Goal: Information Seeking & Learning: Learn about a topic

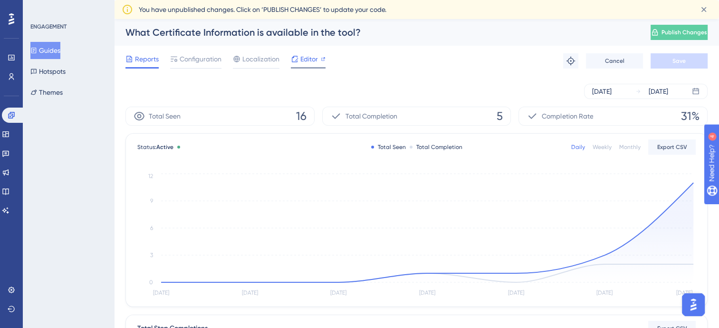
click at [310, 55] on span "Editor" at bounding box center [309, 58] width 18 height 11
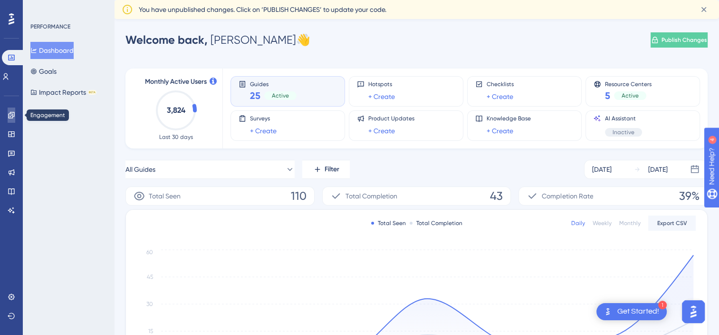
click at [11, 116] on icon at bounding box center [11, 115] width 6 height 6
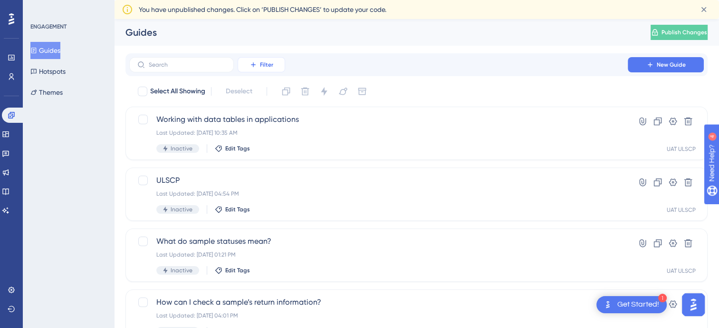
click at [254, 62] on icon at bounding box center [254, 65] width 8 height 8
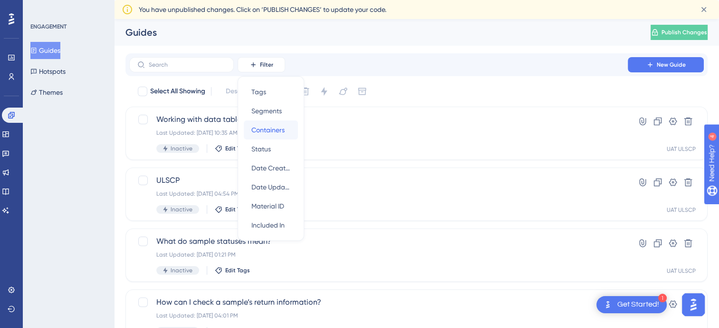
click at [257, 135] on span "Containers" at bounding box center [267, 129] width 33 height 11
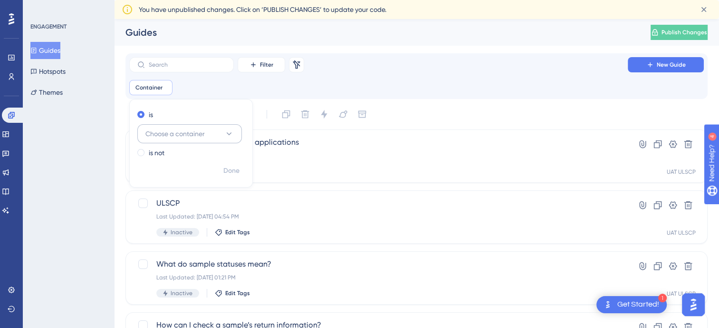
click at [231, 134] on icon at bounding box center [229, 134] width 10 height 10
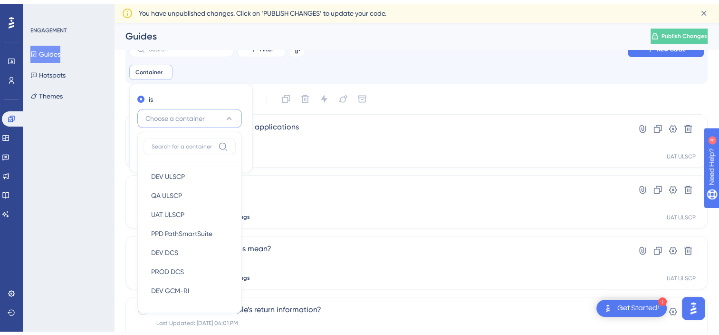
scroll to position [74, 0]
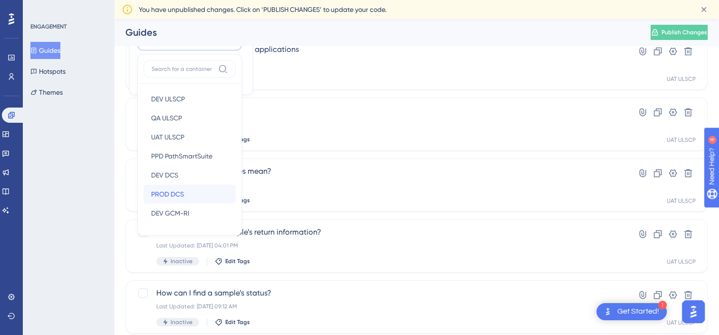
click at [207, 197] on div "PROD DCS PROD DCS" at bounding box center [189, 193] width 77 height 19
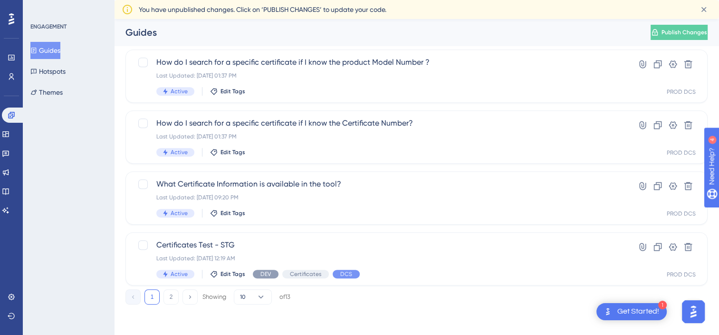
scroll to position [425, 0]
click at [285, 186] on span "What Certificate Information is available in the tool?" at bounding box center [378, 184] width 444 height 11
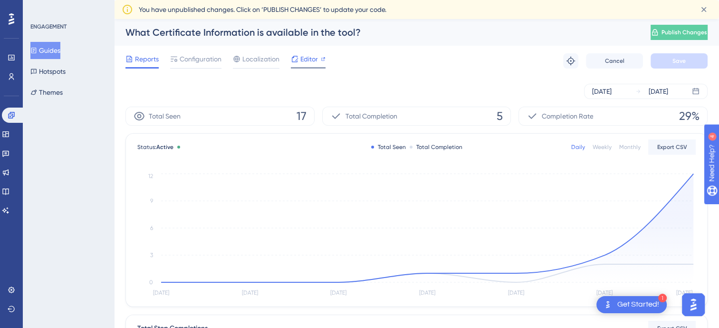
click at [302, 60] on span "Editor" at bounding box center [309, 58] width 18 height 11
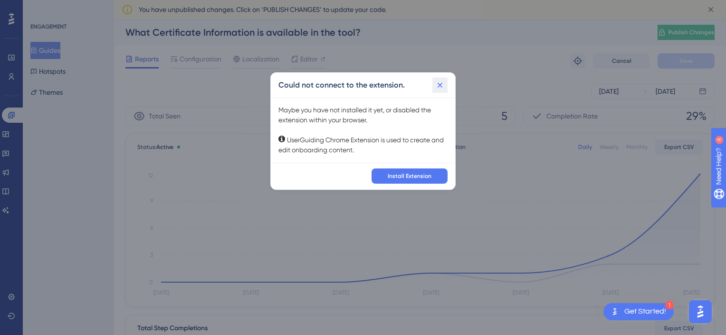
click at [441, 84] on icon at bounding box center [440, 85] width 5 height 5
